Goal: Transaction & Acquisition: Book appointment/travel/reservation

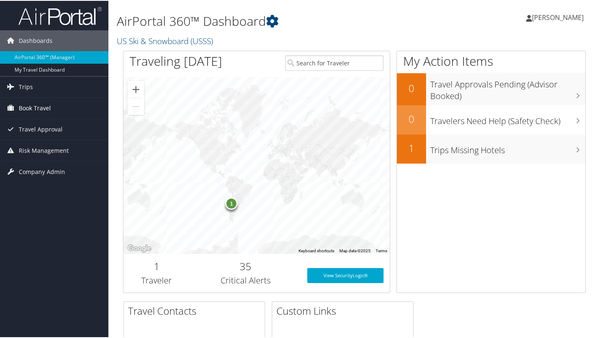
click at [40, 110] on span "Book Travel" at bounding box center [35, 107] width 32 height 21
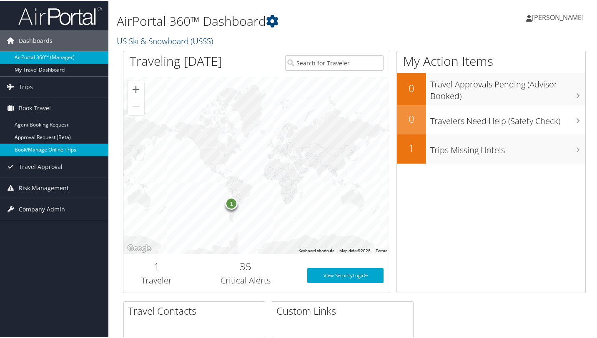
click at [50, 150] on link "Book/Manage Online Trips" at bounding box center [54, 149] width 108 height 13
